Goal: Contribute content: Contribute content

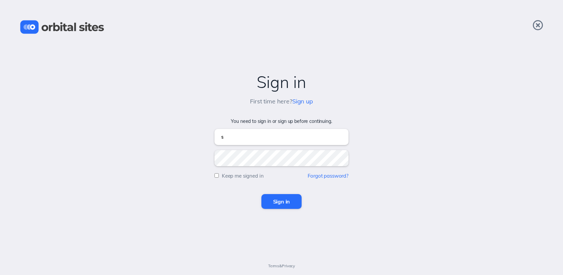
type input "[EMAIL_ADDRESS][DOMAIN_NAME]"
click at [261, 194] on input "Sign in" at bounding box center [281, 201] width 41 height 15
type input "[EMAIL_ADDRESS][DOMAIN_NAME]"
click at [261, 194] on input "Sign in" at bounding box center [281, 201] width 41 height 15
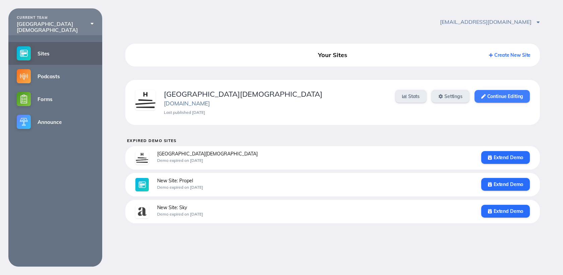
click at [488, 95] on link "Continue Editing" at bounding box center [502, 96] width 55 height 13
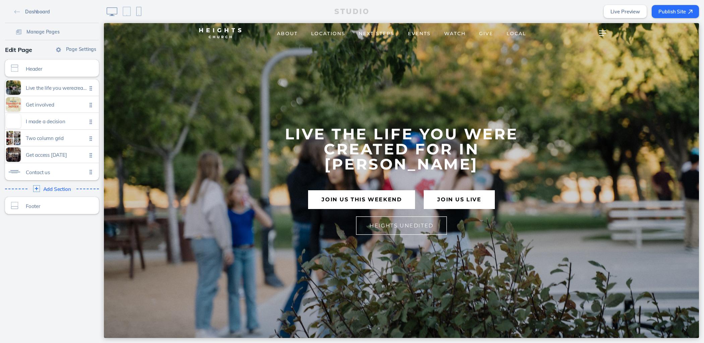
click at [47, 10] on span "Dashboard" at bounding box center [37, 12] width 24 height 6
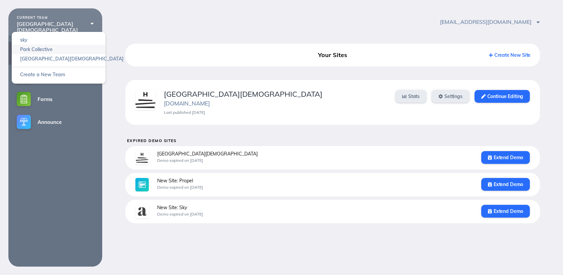
click at [51, 48] on link "Park Collective" at bounding box center [59, 49] width 94 height 9
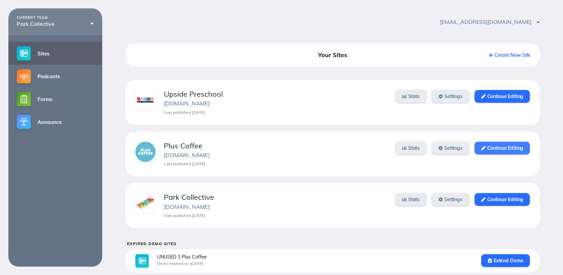
scroll to position [23, 0]
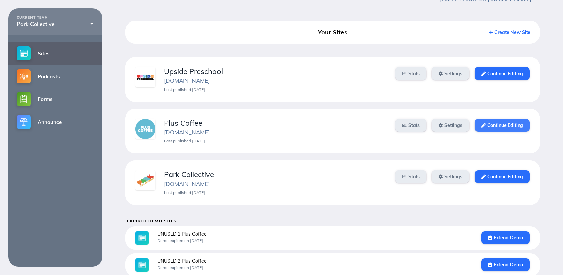
click at [515, 124] on link "Continue Editing" at bounding box center [502, 125] width 55 height 13
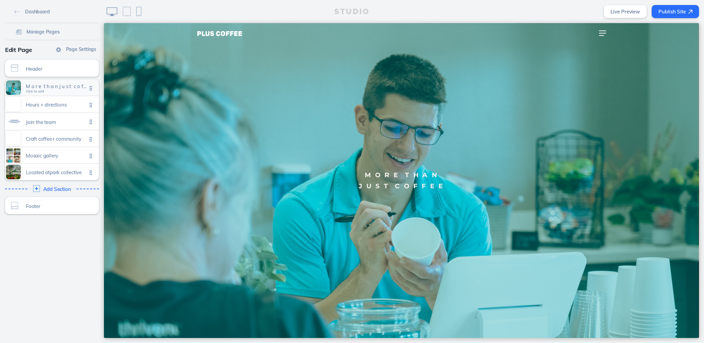
click at [53, 83] on span "M o r e t h a n j u s t c o f f e e" at bounding box center [56, 86] width 61 height 6
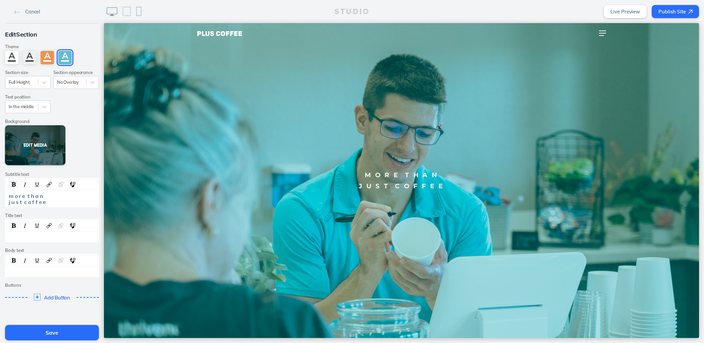
click at [38, 144] on button "Edit Media" at bounding box center [35, 145] width 60 height 40
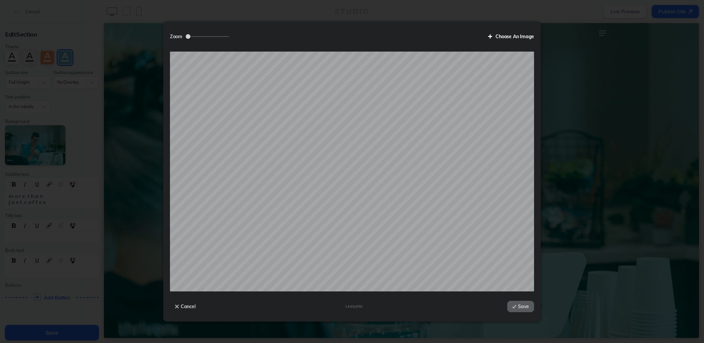
click at [513, 36] on label "Choose An Image" at bounding box center [508, 36] width 51 height 11
click at [0, 0] on input "Choose An Image" at bounding box center [0, 0] width 0 height 0
drag, startPoint x: 189, startPoint y: 36, endPoint x: 194, endPoint y: 36, distance: 5.4
type input "1.17"
click at [194, 36] on input "Zoom" at bounding box center [207, 36] width 43 height 1
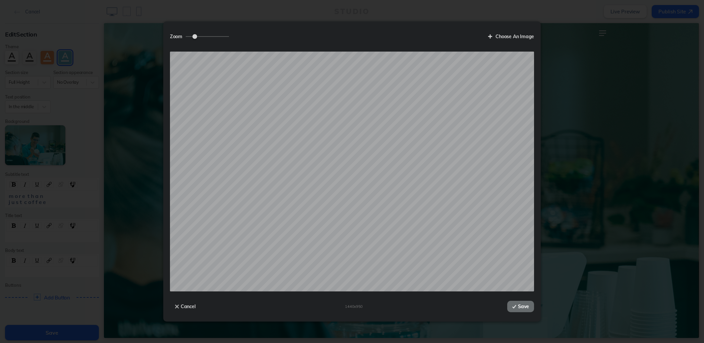
click at [522, 306] on button "Save" at bounding box center [520, 306] width 27 height 11
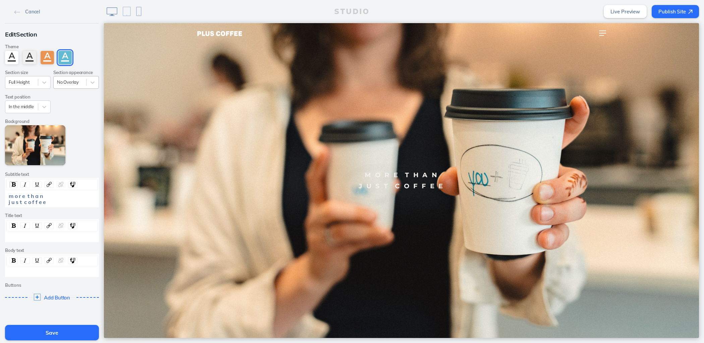
click at [79, 78] on div "No Overlay" at bounding box center [70, 82] width 33 height 9
click at [80, 96] on div "Photo Overlay" at bounding box center [76, 98] width 46 height 10
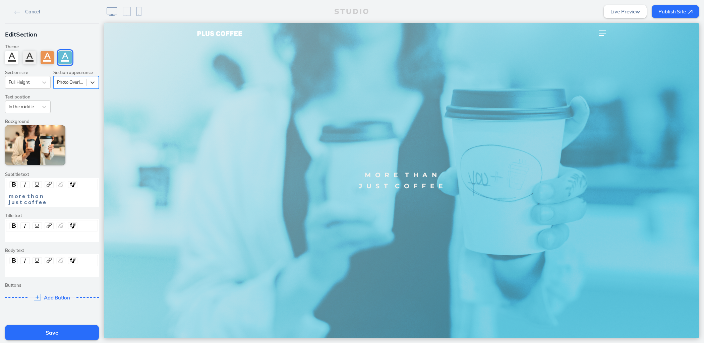
click at [79, 85] on div at bounding box center [70, 82] width 26 height 6
click at [79, 108] on div "No Overlay" at bounding box center [76, 108] width 46 height 10
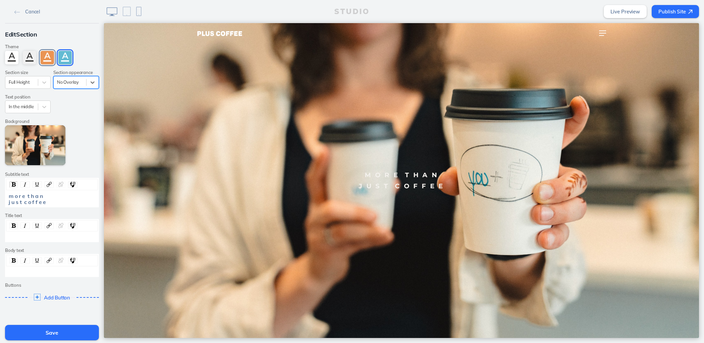
click at [47, 60] on div "A" at bounding box center [47, 57] width 13 height 13
click at [62, 60] on div "A" at bounding box center [64, 57] width 13 height 13
click at [45, 59] on div "A" at bounding box center [47, 57] width 13 height 13
click at [26, 58] on div "A" at bounding box center [29, 57] width 13 height 13
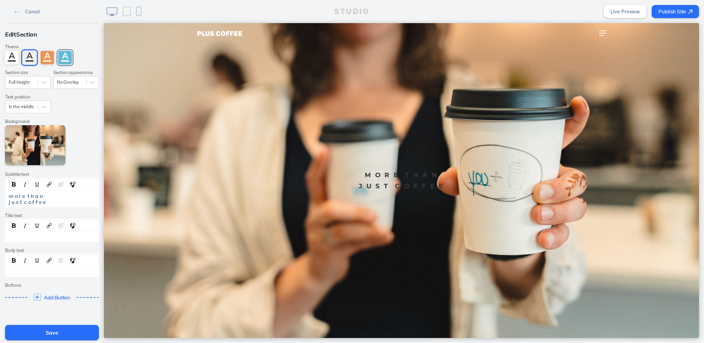
click at [65, 62] on div "A" at bounding box center [64, 57] width 13 height 13
click at [32, 64] on div "A" at bounding box center [29, 57] width 13 height 13
click at [65, 59] on div "A" at bounding box center [64, 57] width 13 height 13
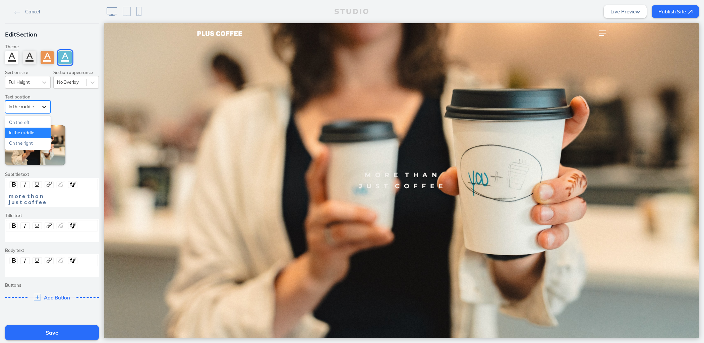
click at [43, 104] on icon at bounding box center [44, 107] width 7 height 7
click at [41, 124] on div "On the left" at bounding box center [28, 122] width 46 height 10
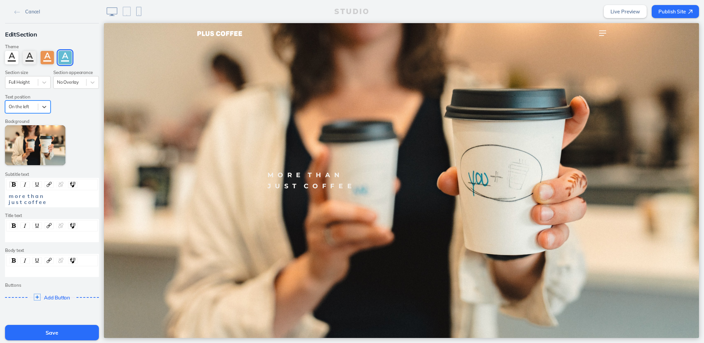
click at [41, 124] on div "Background Edit Media" at bounding box center [52, 142] width 97 height 46
click at [41, 106] on icon at bounding box center [44, 107] width 7 height 7
click at [42, 132] on div "In the middle" at bounding box center [28, 133] width 46 height 10
click at [75, 83] on div at bounding box center [70, 82] width 26 height 6
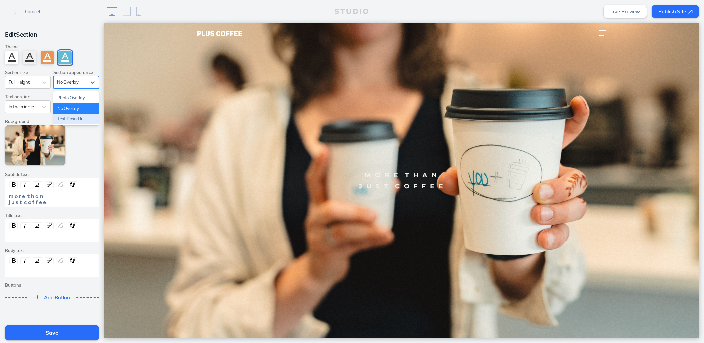
click at [79, 120] on div "Text Boxed In" at bounding box center [76, 119] width 46 height 10
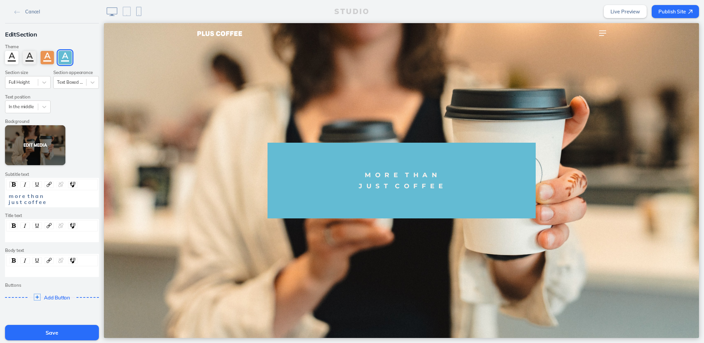
click at [38, 142] on button "Edit Media" at bounding box center [35, 145] width 60 height 40
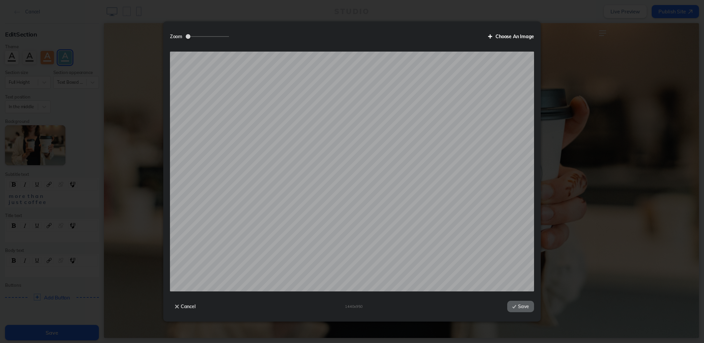
click at [510, 41] on label "Choose An Image" at bounding box center [508, 36] width 51 height 11
click at [0, 0] on input "Choose An Image" at bounding box center [0, 0] width 0 height 0
